Goal: Information Seeking & Learning: Learn about a topic

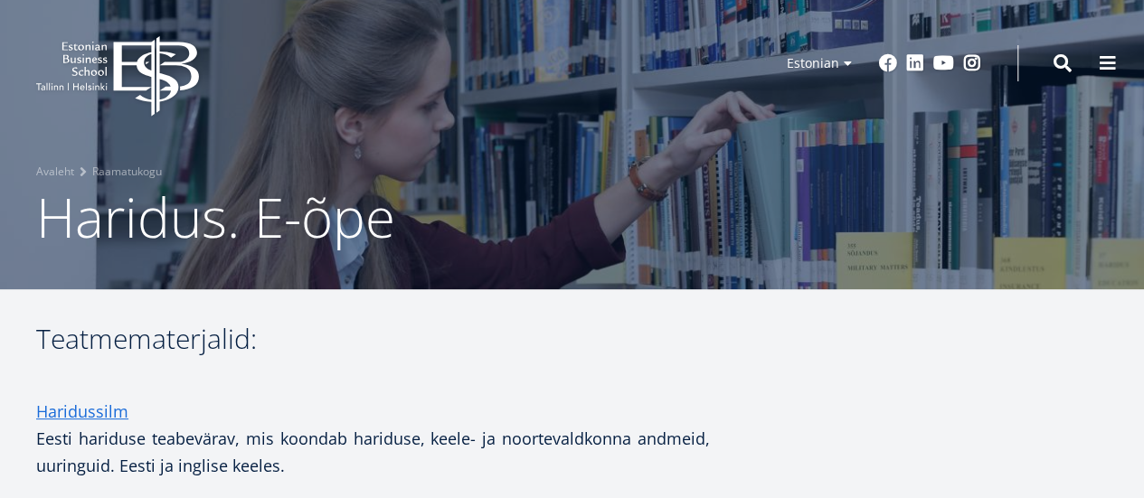
click at [126, 70] on icon "EBS Logo Created with Sketch." at bounding box center [117, 76] width 163 height 81
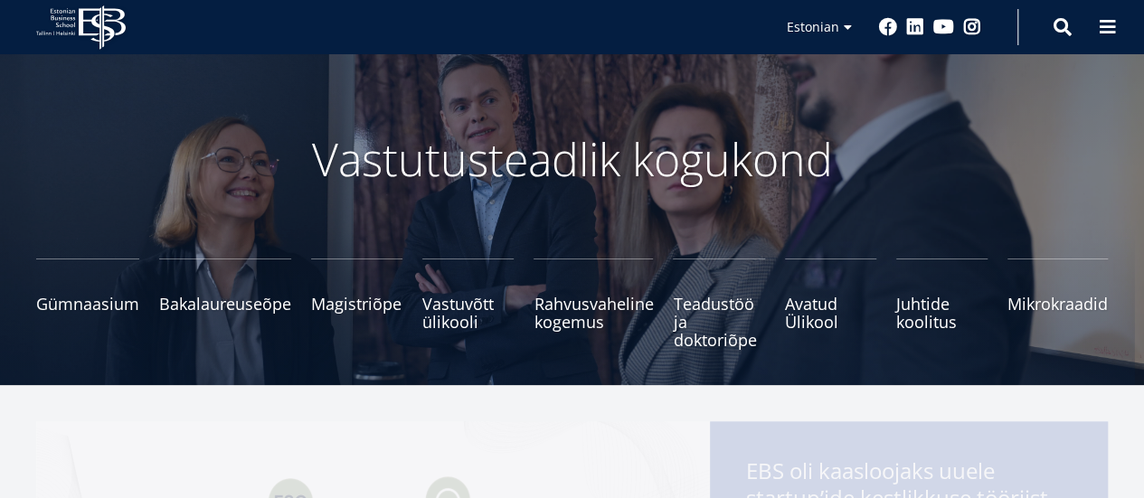
scroll to position [90, 0]
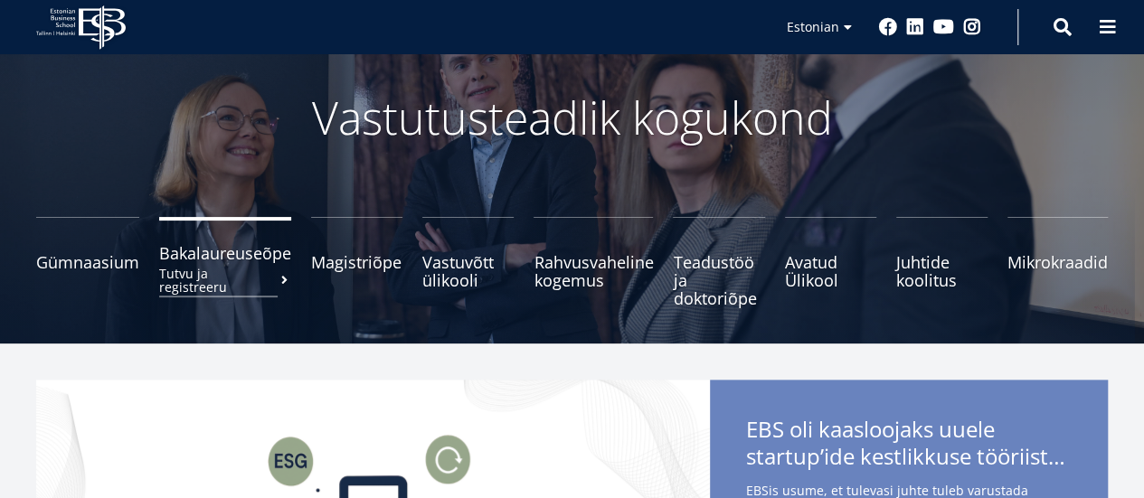
click at [241, 248] on span "Bakalaureuseõpe Tutvu ja registreeru" at bounding box center [225, 253] width 132 height 18
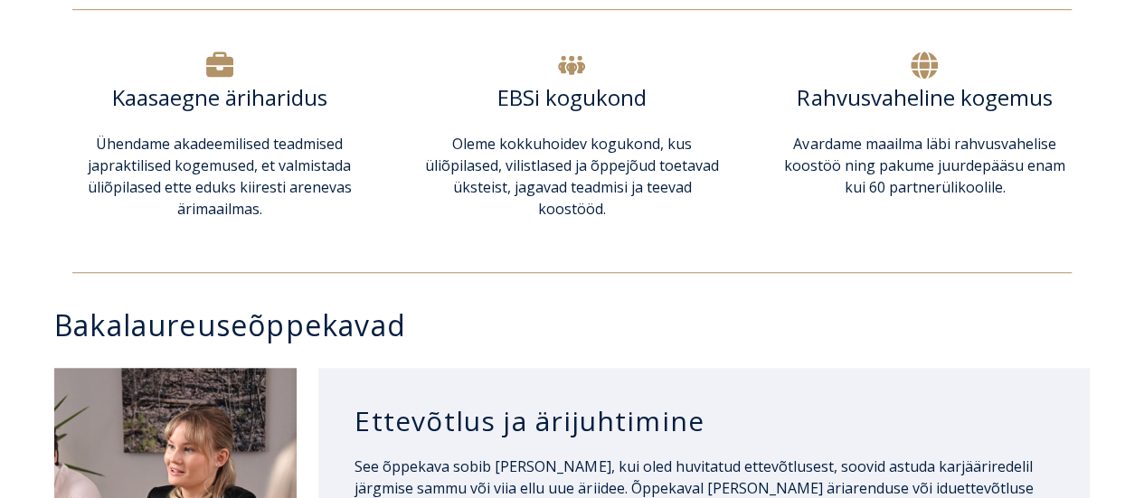
scroll to position [452, 0]
